Goal: Navigation & Orientation: Go to known website

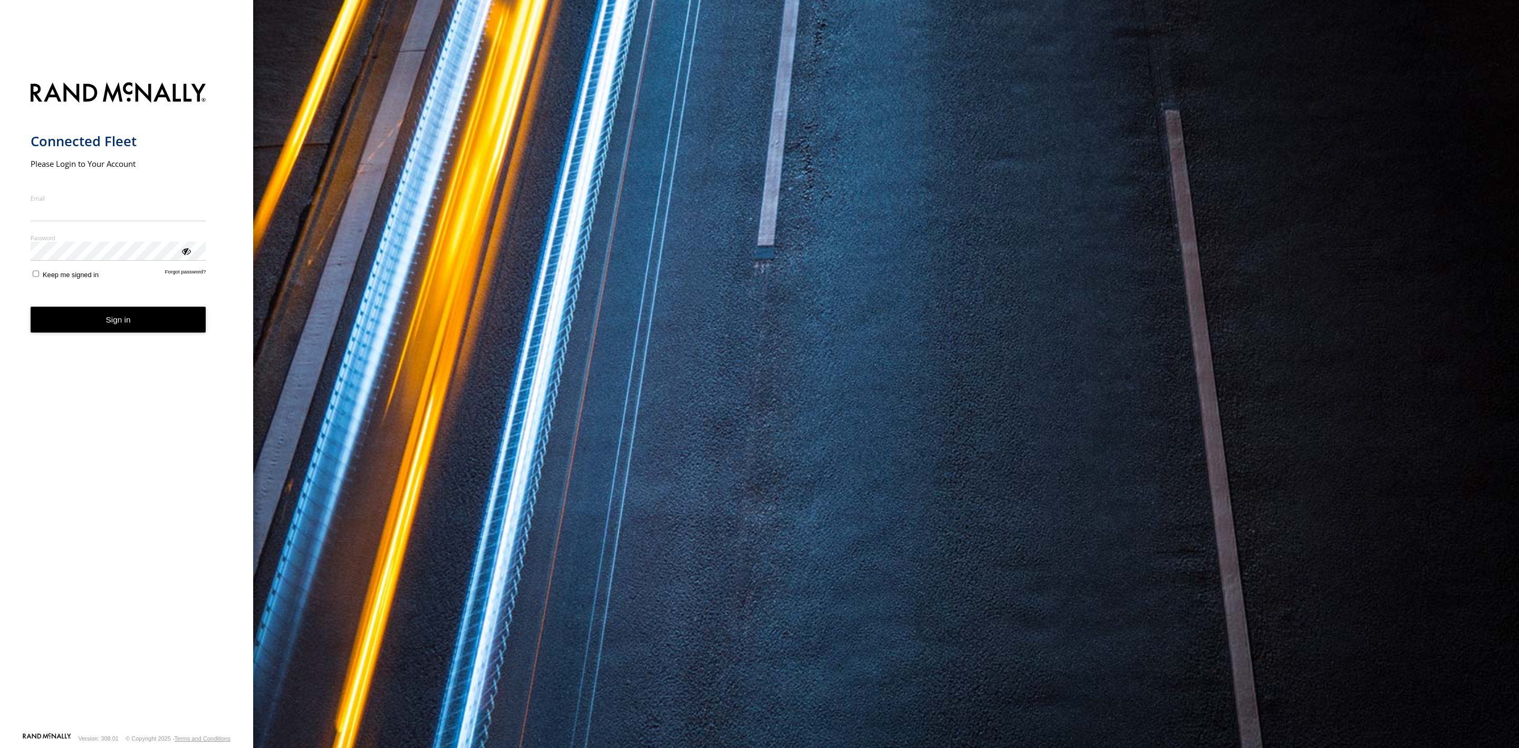
type input "**********"
click at [123, 333] on form "**********" at bounding box center [127, 404] width 193 height 656
click at [113, 319] on button "Sign in" at bounding box center [119, 320] width 176 height 26
